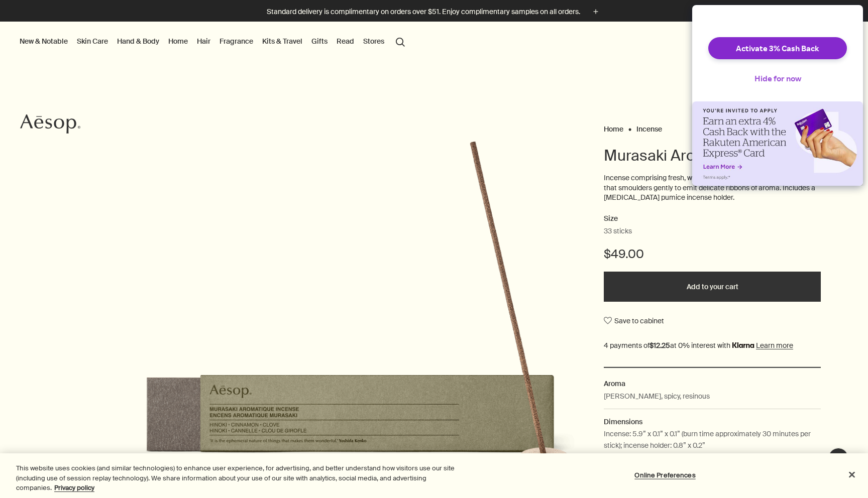
click at [783, 87] on button "Hide for now" at bounding box center [777, 78] width 63 height 22
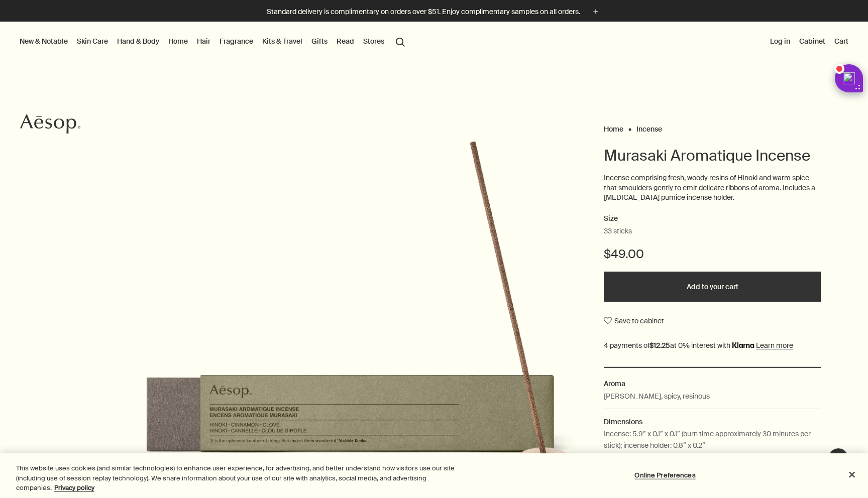
click at [399, 40] on button "search Search" at bounding box center [400, 41] width 18 height 19
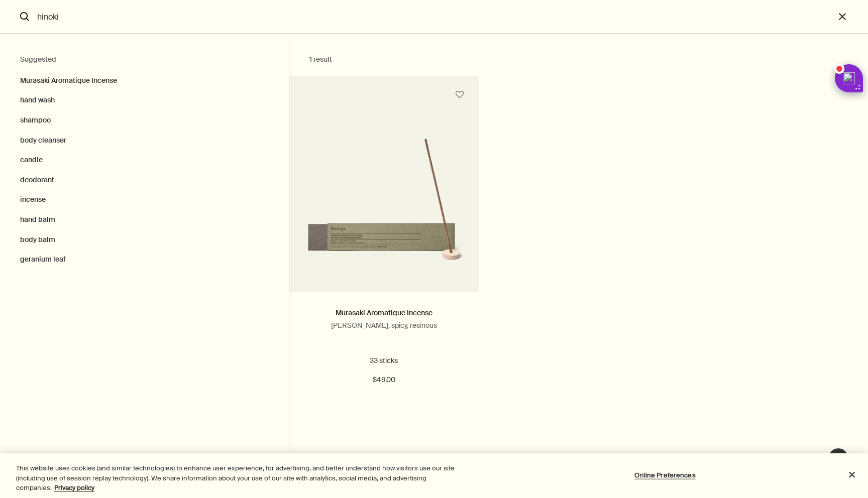
type input "hinoki"
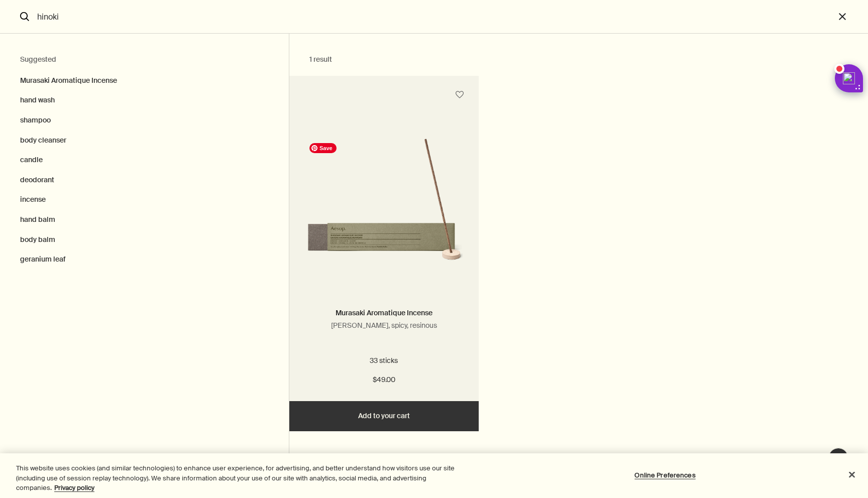
click at [401, 252] on img "Search" at bounding box center [383, 207] width 159 height 139
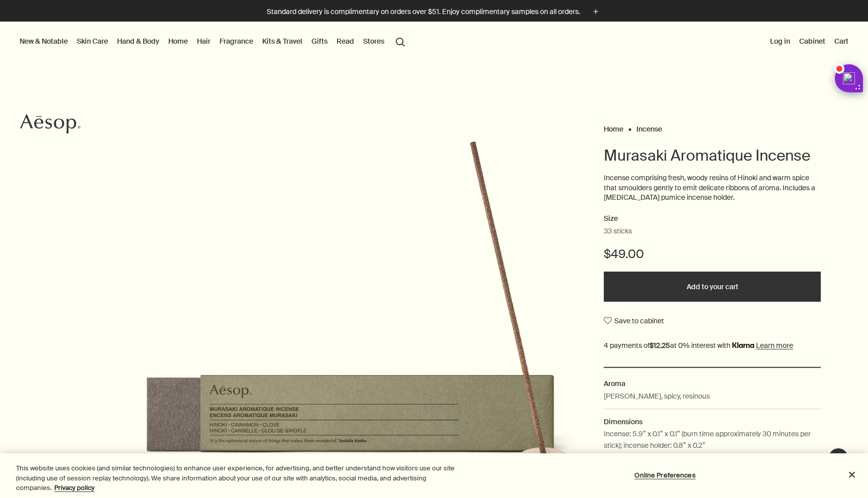
click at [369, 44] on button "Stores" at bounding box center [373, 41] width 25 height 13
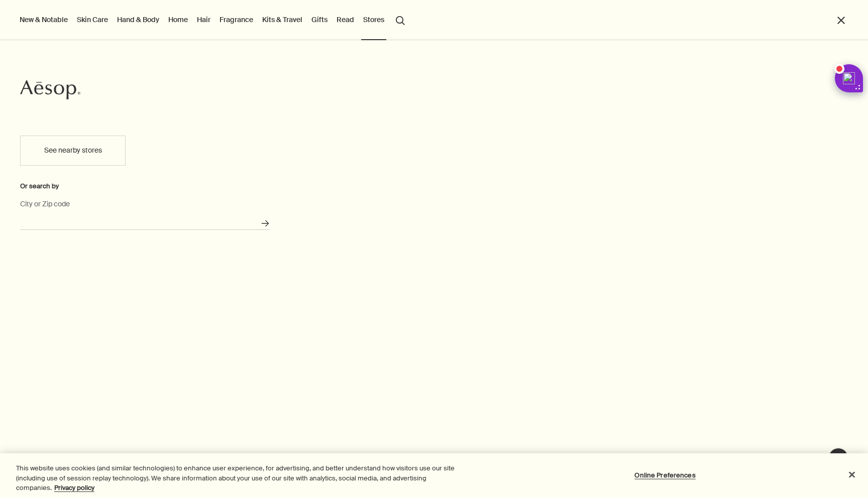
click at [90, 215] on input "City or Zip code" at bounding box center [144, 222] width 249 height 16
click at [257, 215] on button "Search for stores" at bounding box center [265, 223] width 17 height 17
type input "West Chicago, IL 60185"
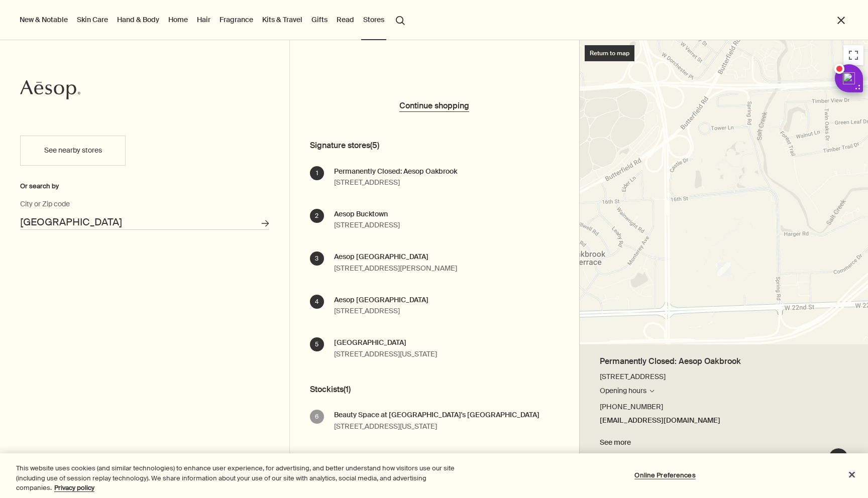
click at [389, 183] on div "Permanently Closed: Aesop Oakbrook 96 Oakbrook Center, Oakbrook, IL, 60523 Open…" at bounding box center [395, 177] width 123 height 23
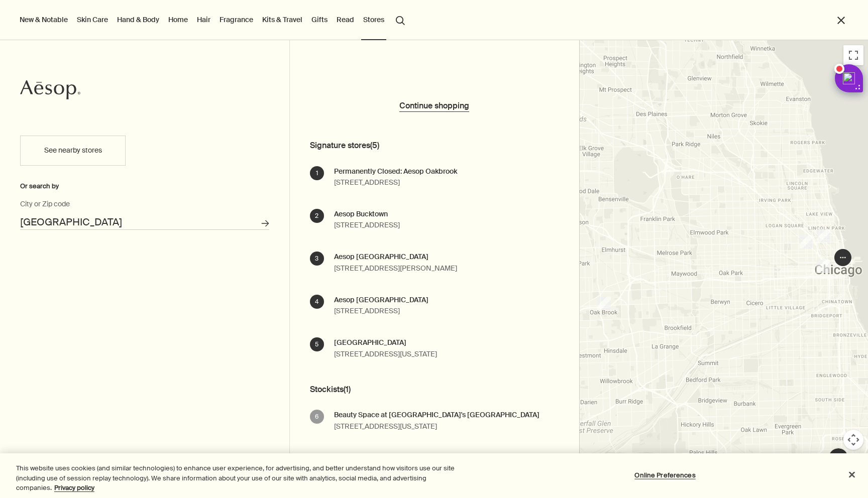
click at [403, 21] on button "search Search" at bounding box center [400, 19] width 18 height 19
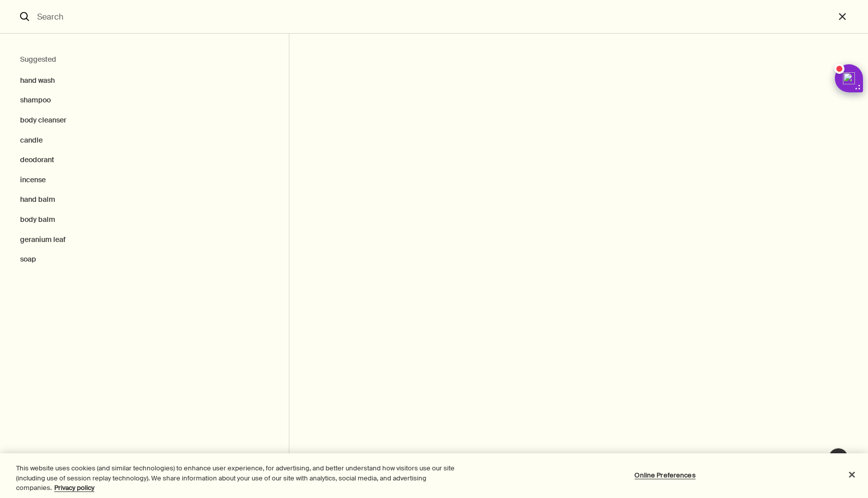
click at [185, 21] on input "Search" at bounding box center [433, 16] width 801 height 33
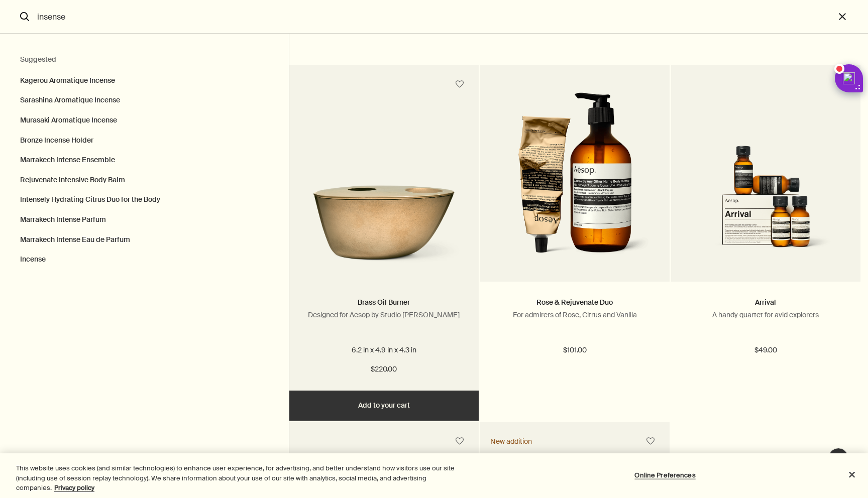
scroll to position [1824, 0]
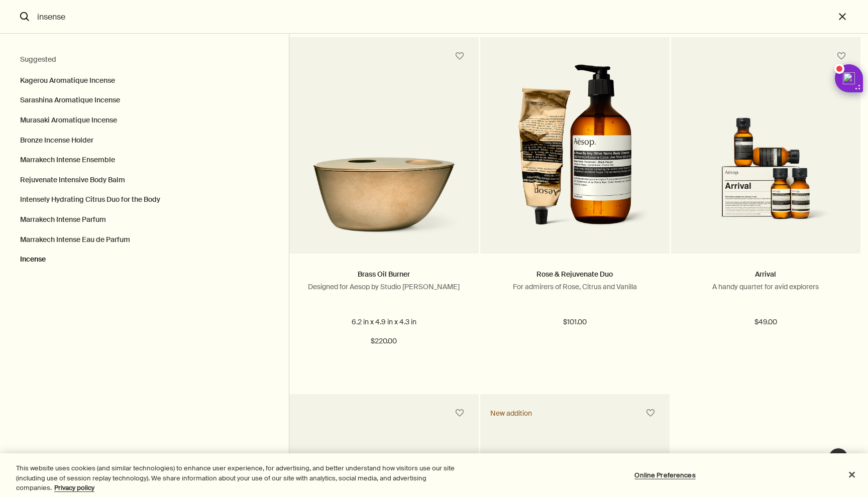
click at [27, 261] on button "Incense" at bounding box center [144, 262] width 289 height 25
type input "Incense"
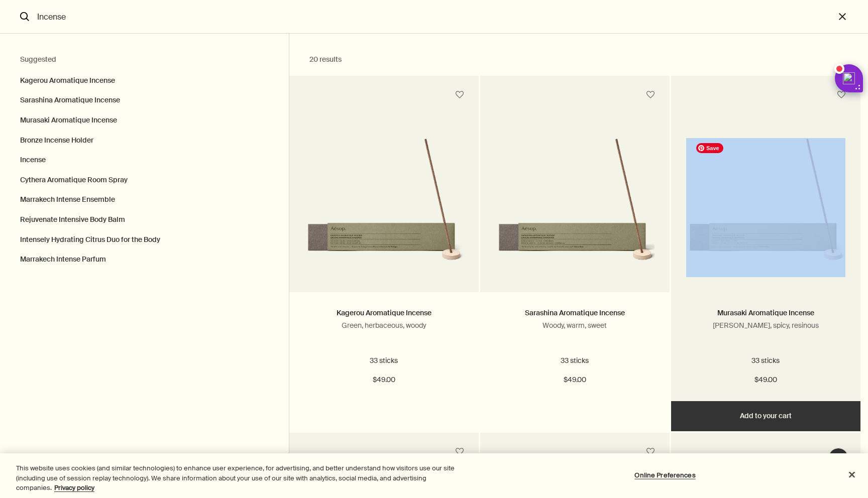
click at [756, 240] on img "Search" at bounding box center [765, 207] width 159 height 139
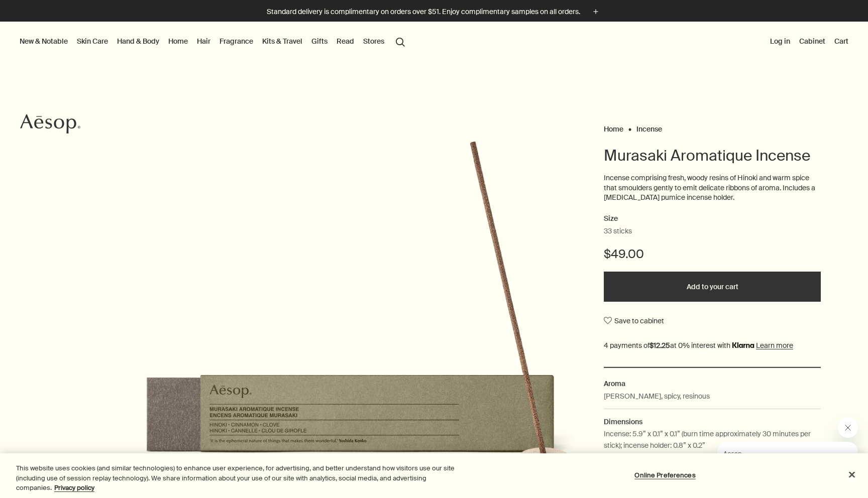
click at [242, 38] on link "Fragrance" at bounding box center [236, 41] width 38 height 13
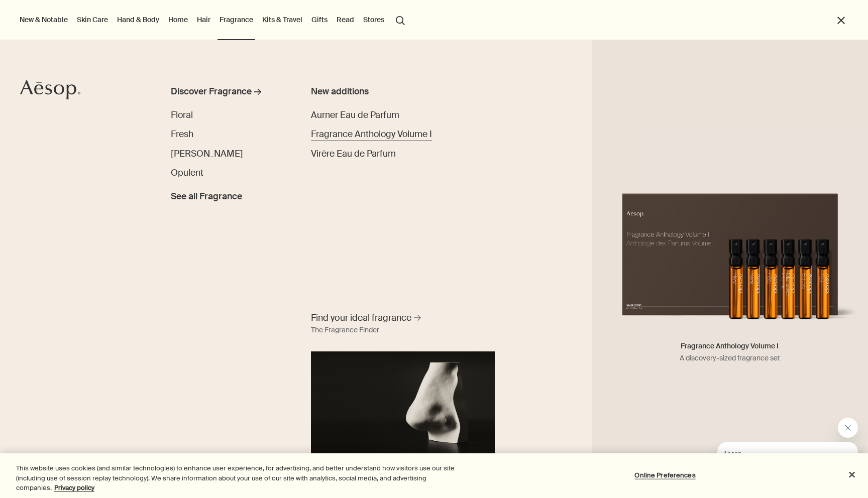
click at [343, 132] on span "Fragrance Anthology Volume I" at bounding box center [371, 135] width 121 height 12
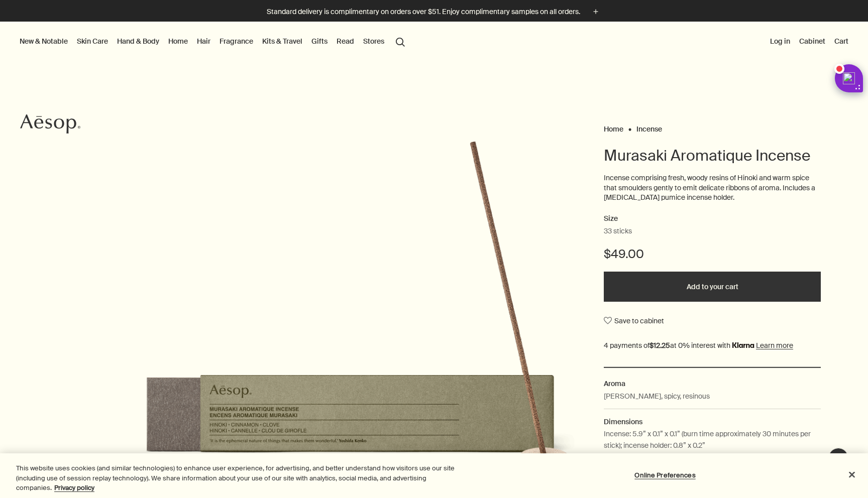
click at [734, 286] on button "Add to your cart" at bounding box center [712, 287] width 217 height 30
click at [838, 42] on button "Cart 1" at bounding box center [838, 41] width 26 height 13
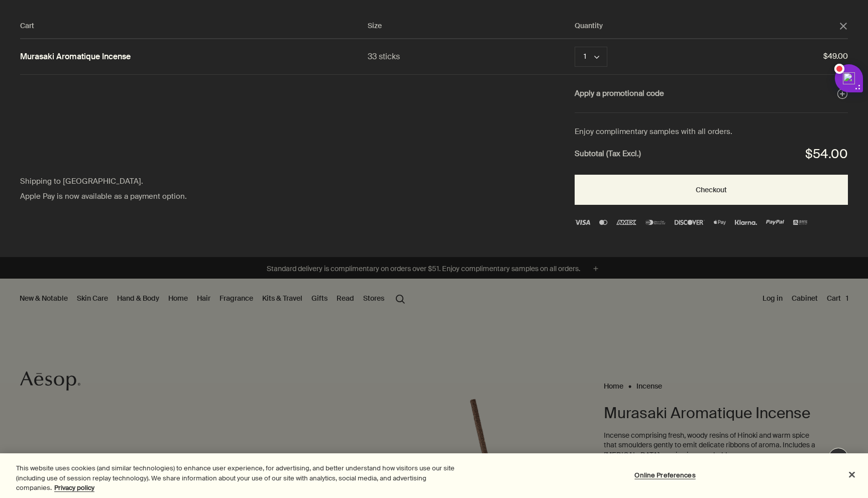
click at [536, 348] on div "Cart" at bounding box center [434, 249] width 868 height 498
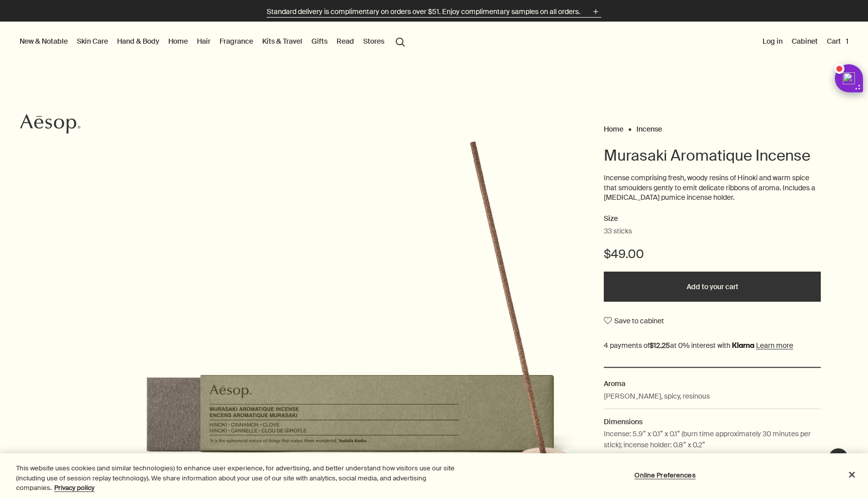
click at [598, 14] on icon "plus" at bounding box center [595, 11] width 11 height 11
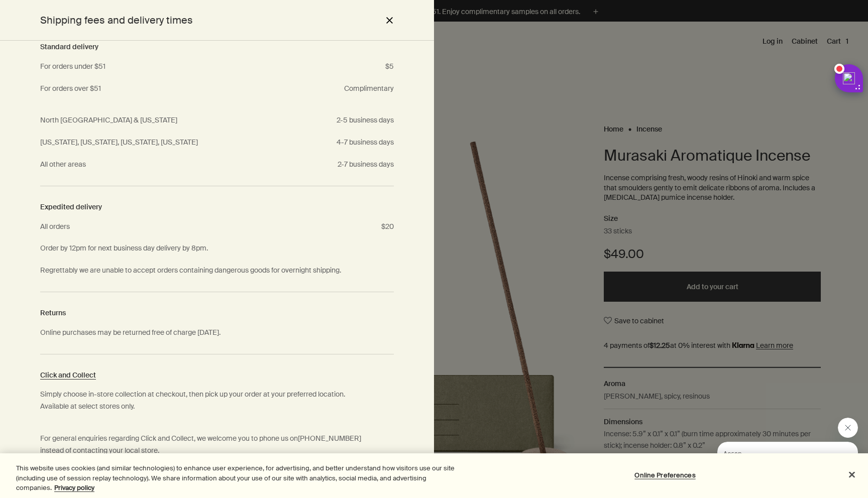
scroll to position [63, 0]
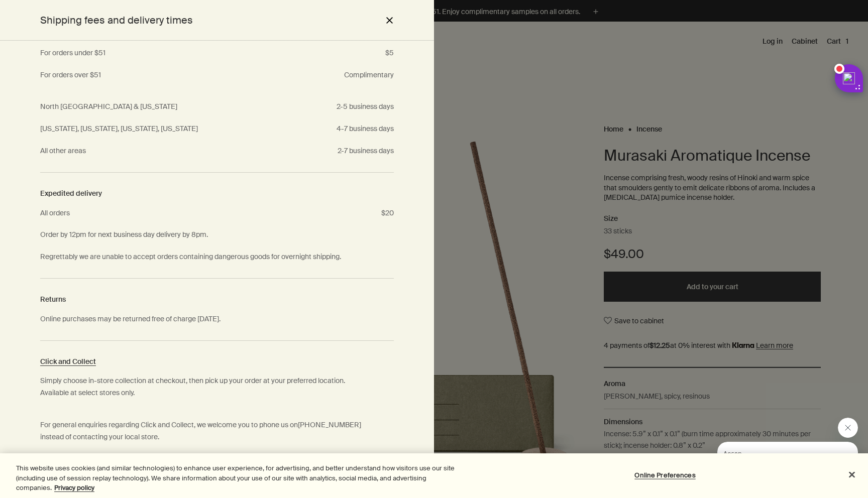
click at [557, 171] on div at bounding box center [434, 249] width 868 height 498
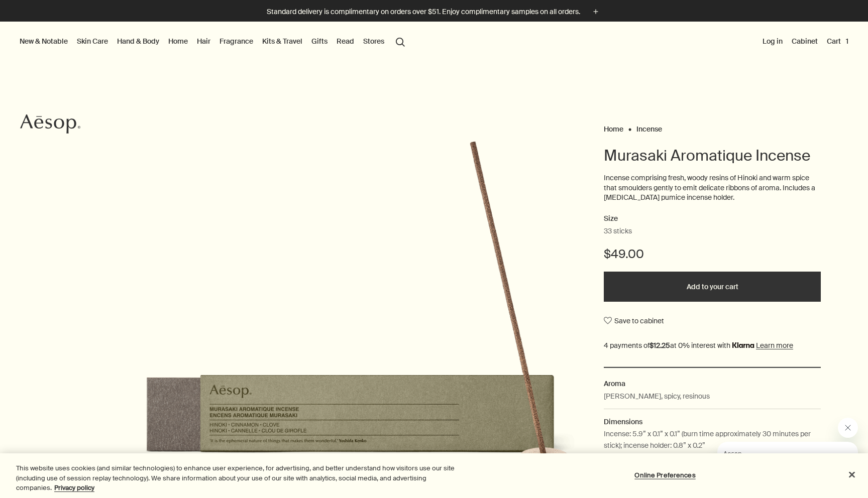
click at [844, 39] on button "Cart 1" at bounding box center [838, 41] width 26 height 13
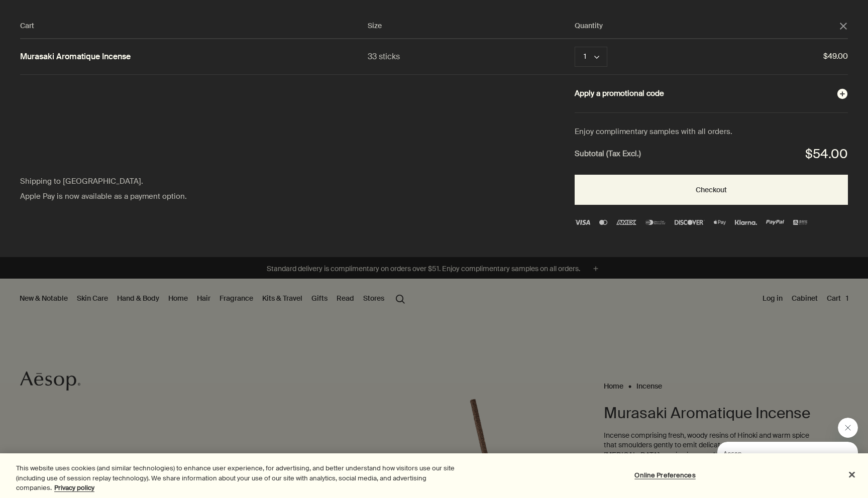
click at [665, 93] on button "Apply a promotional code plusAndCloseWithCircle" at bounding box center [710, 93] width 273 height 13
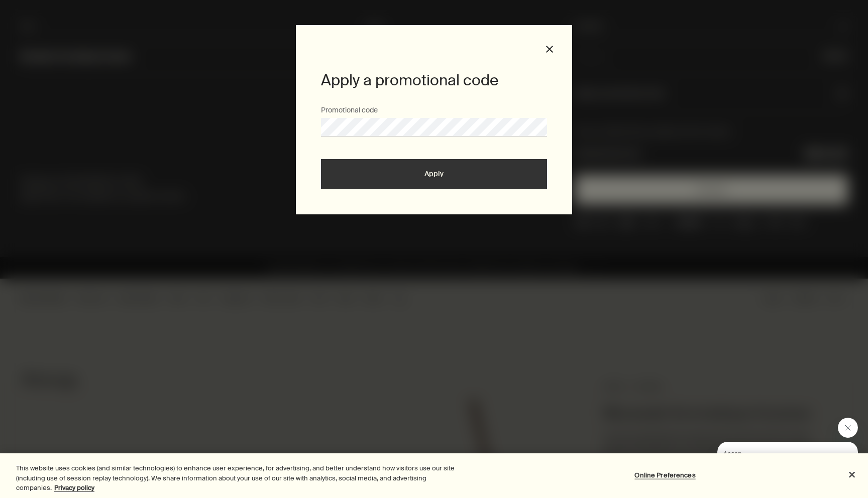
click at [321, 159] on button "Apply" at bounding box center [434, 174] width 226 height 30
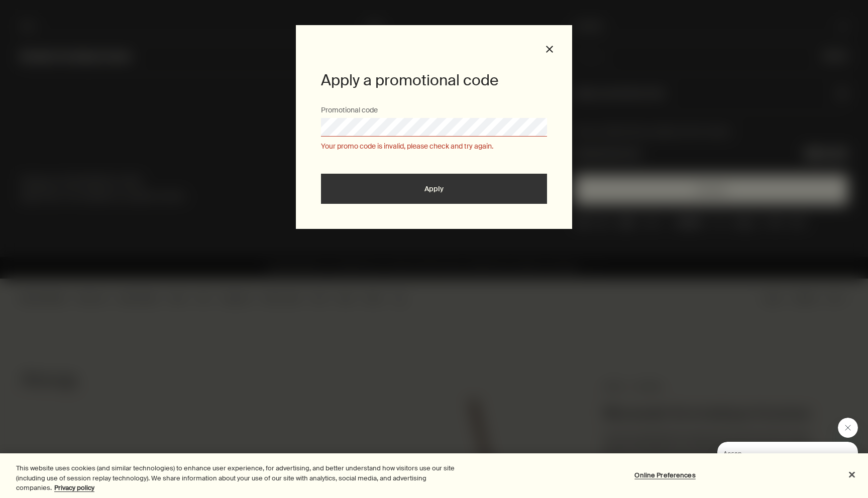
click at [462, 179] on button "Apply" at bounding box center [434, 189] width 226 height 30
click at [609, 167] on div "Apply a promotional code Promotional code Your promo code is invalid, please ch…" at bounding box center [434, 249] width 868 height 498
click at [546, 46] on button "close" at bounding box center [549, 49] width 9 height 9
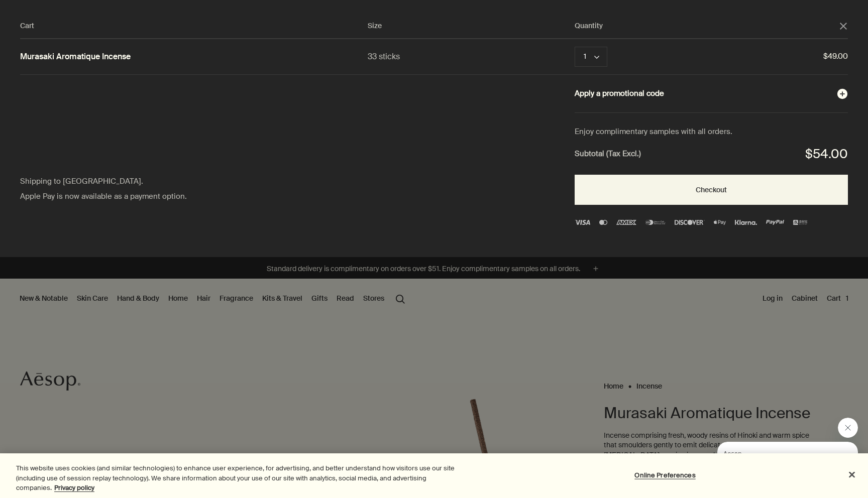
click at [648, 95] on button "Apply a promotional code plusAndCloseWithCircle" at bounding box center [710, 93] width 273 height 13
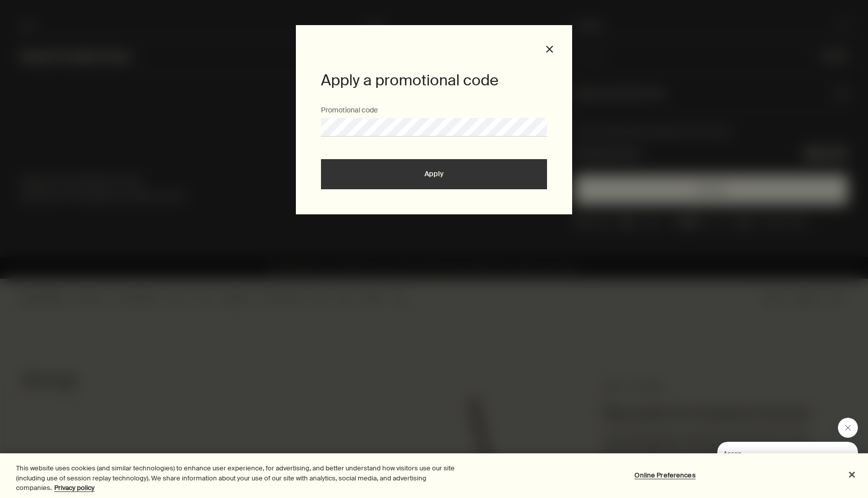
click at [483, 181] on button "Apply" at bounding box center [434, 174] width 226 height 30
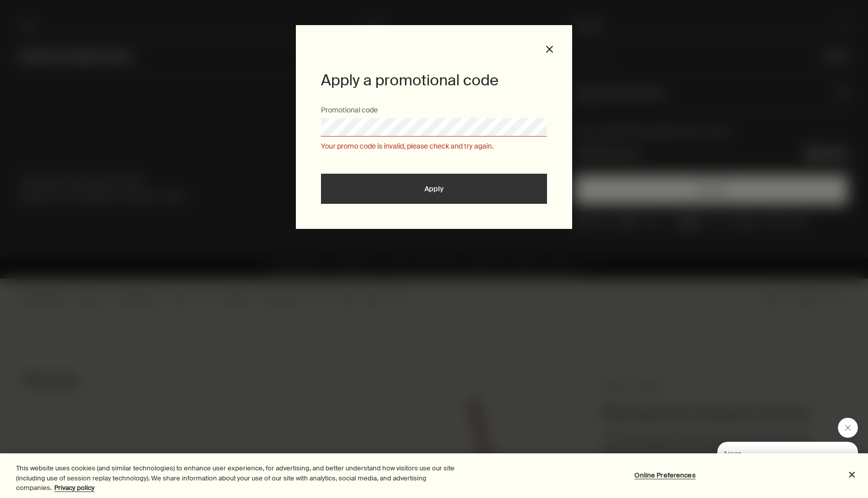
click at [295, 127] on div "Apply a promotional code Promotional code Your promo code is invalid, please ch…" at bounding box center [434, 249] width 868 height 498
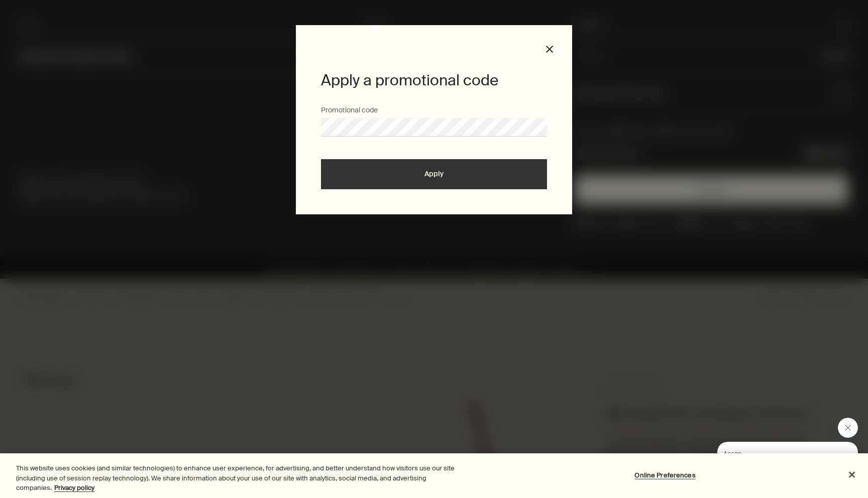
click at [321, 159] on button "Apply" at bounding box center [434, 174] width 226 height 30
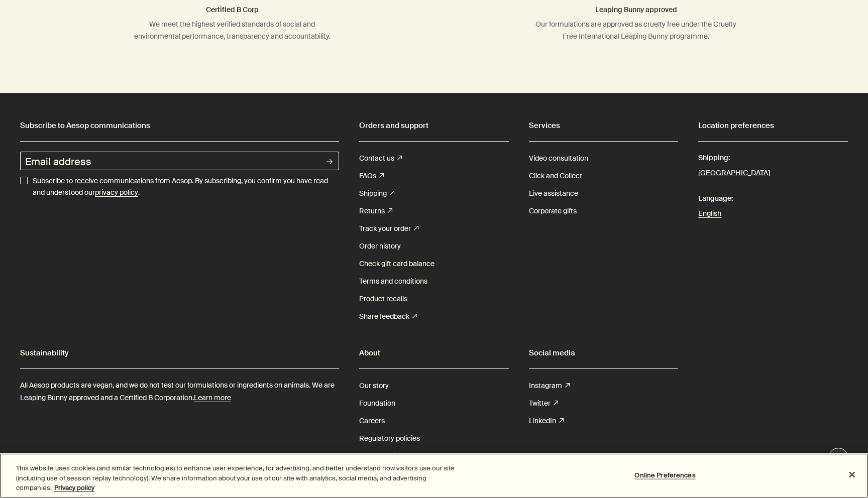
scroll to position [3007, 0]
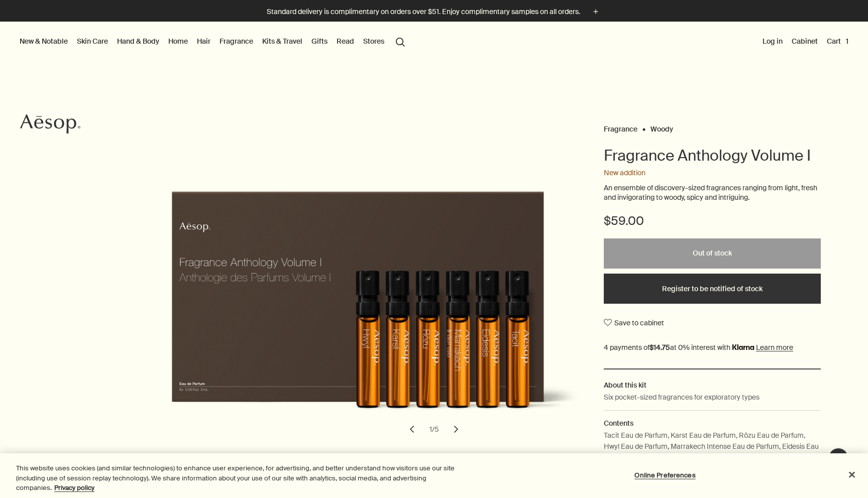
click at [456, 427] on button "chevron" at bounding box center [456, 429] width 22 height 22
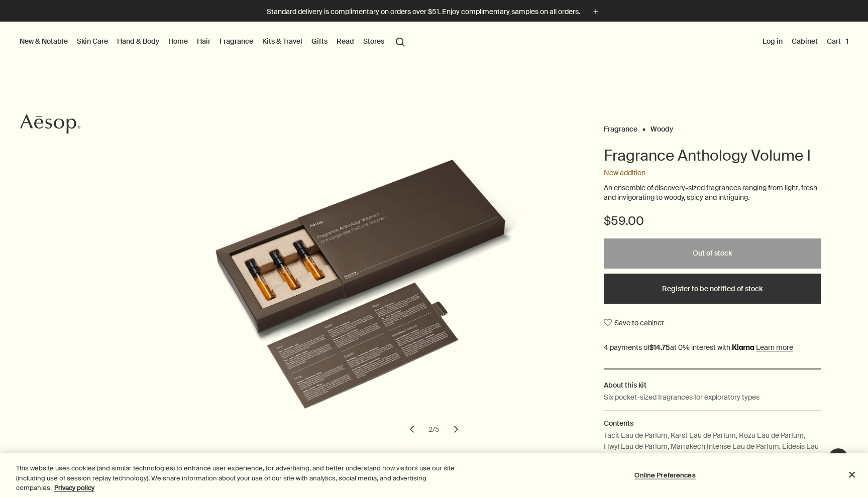
click at [453, 428] on button "chevron" at bounding box center [456, 429] width 22 height 22
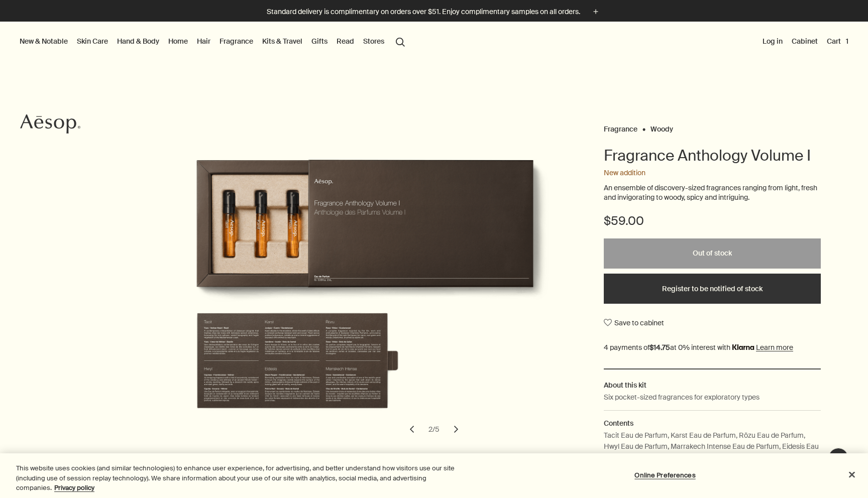
click at [453, 428] on button "chevron" at bounding box center [456, 429] width 22 height 22
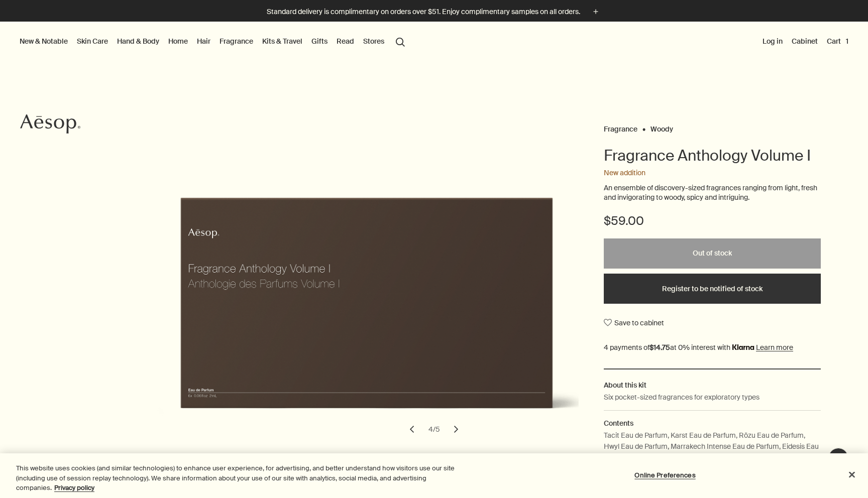
click at [453, 428] on button "chevron" at bounding box center [456, 429] width 22 height 22
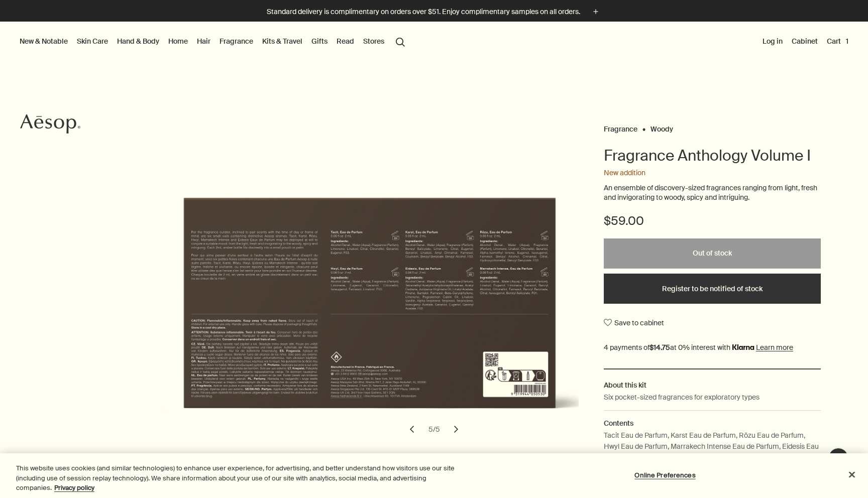
click at [320, 44] on link "Gifts" at bounding box center [319, 41] width 20 height 13
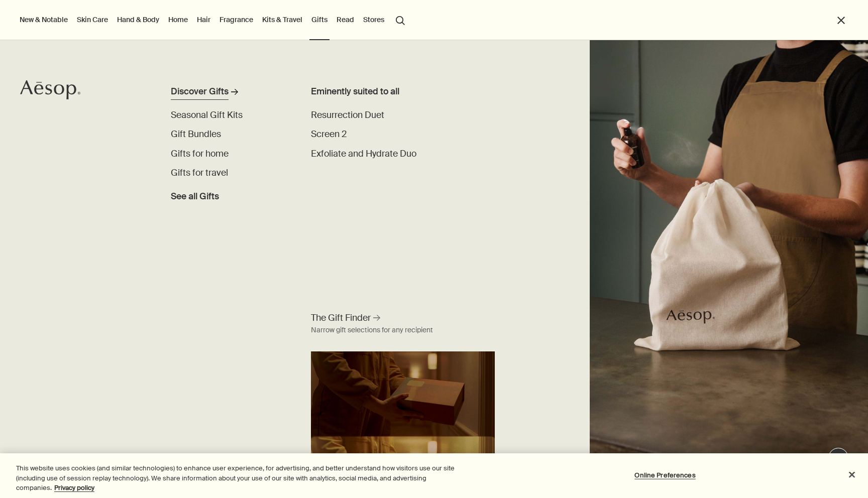
click at [216, 95] on div "Discover Gifts" at bounding box center [200, 92] width 58 height 14
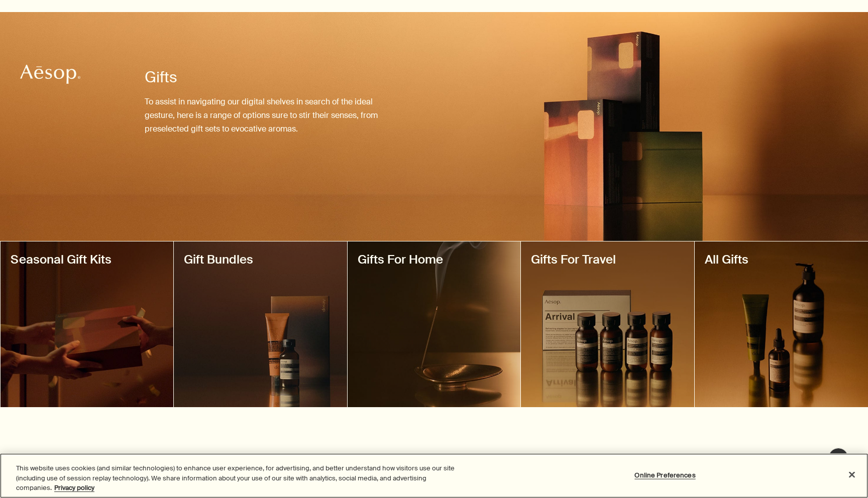
scroll to position [59, 0]
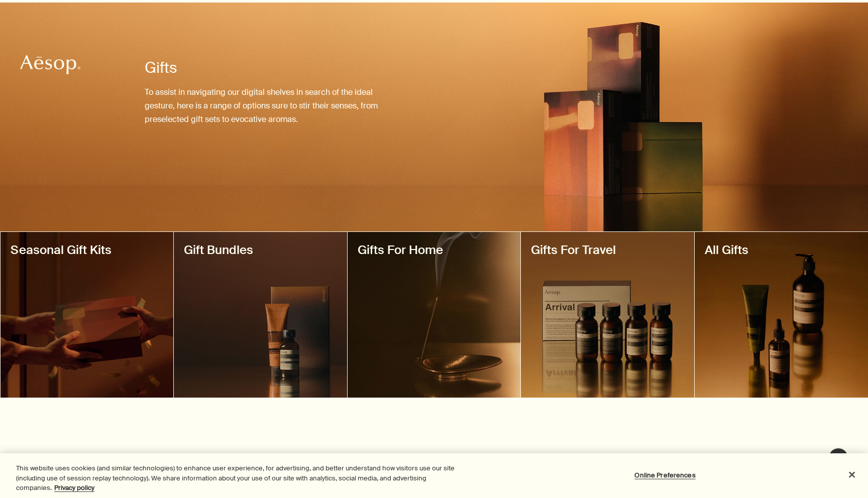
click at [394, 298] on div at bounding box center [433, 315] width 173 height 166
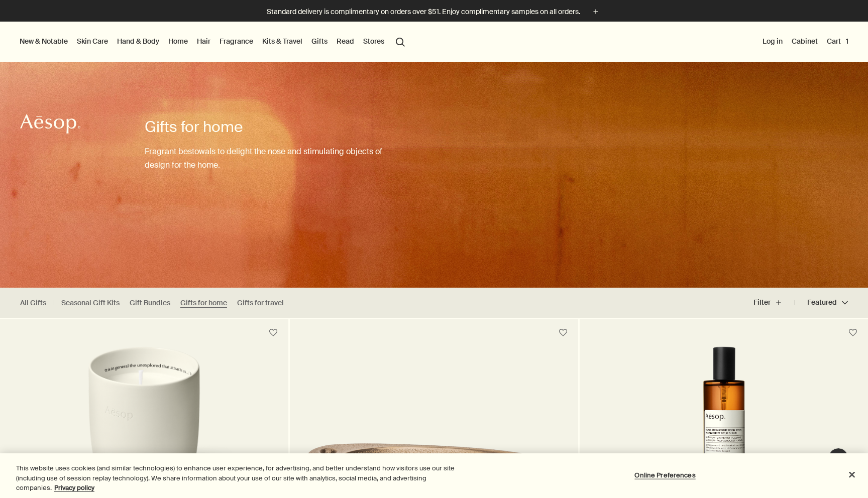
click at [178, 43] on link "Home" at bounding box center [178, 41] width 24 height 13
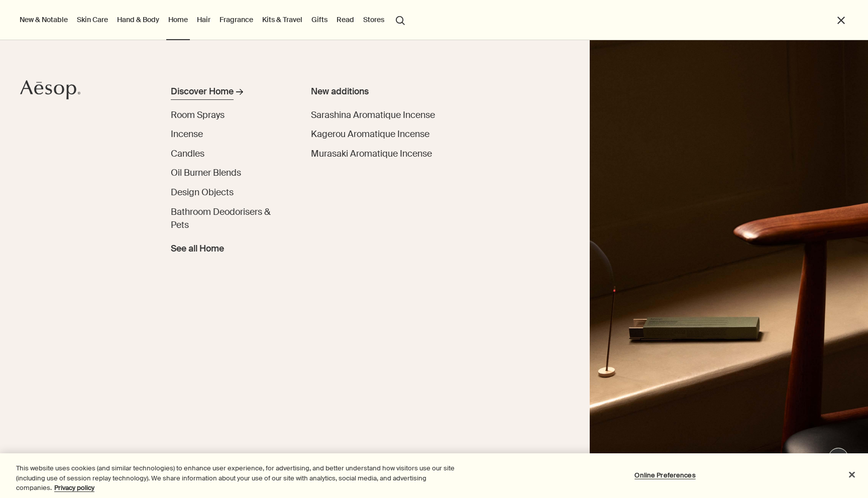
click at [192, 90] on div "Discover Home" at bounding box center [202, 92] width 63 height 14
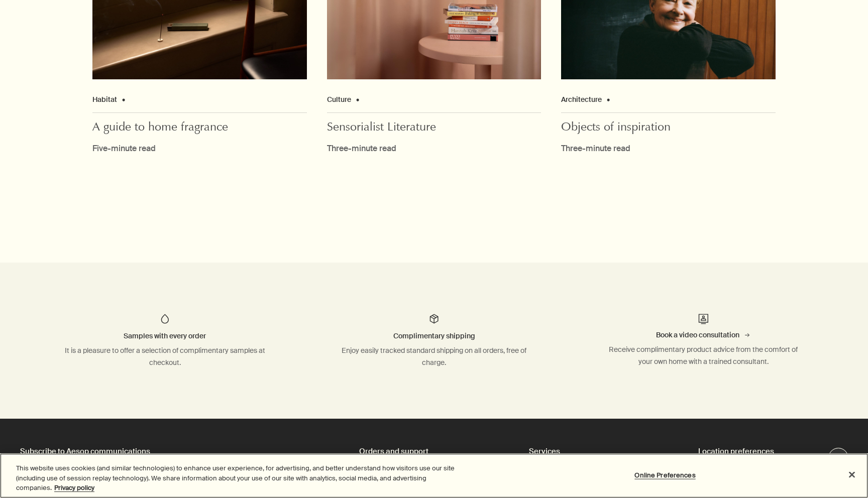
scroll to position [3171, 0]
